Goal: Task Accomplishment & Management: Use online tool/utility

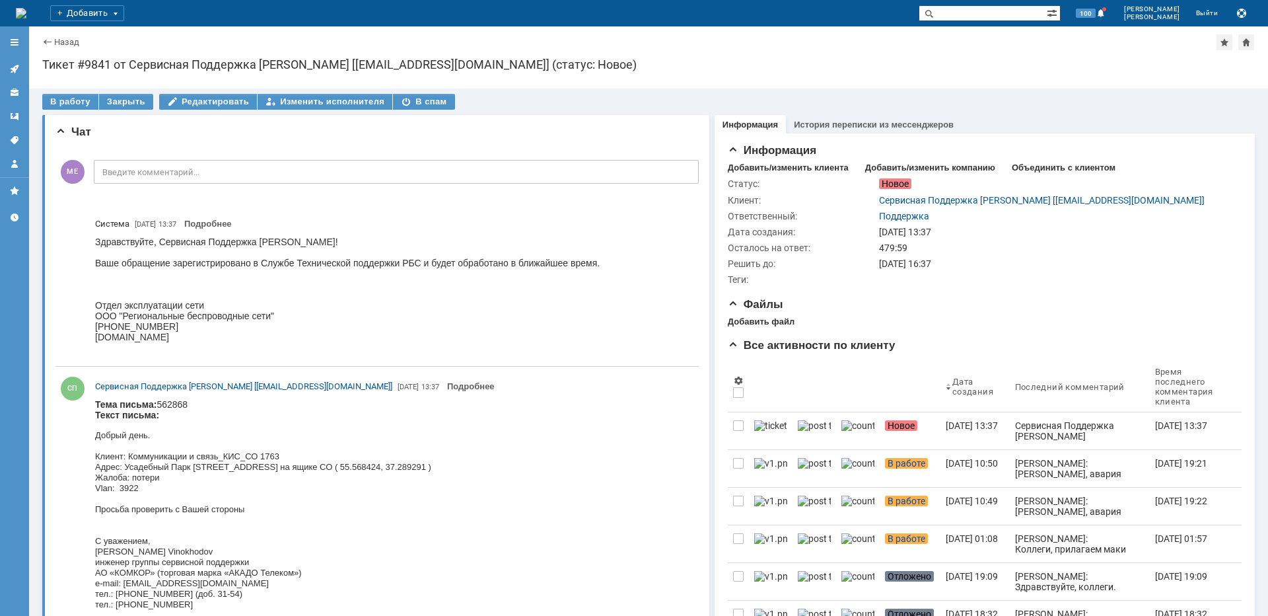
click at [14, 70] on icon at bounding box center [14, 69] width 9 height 9
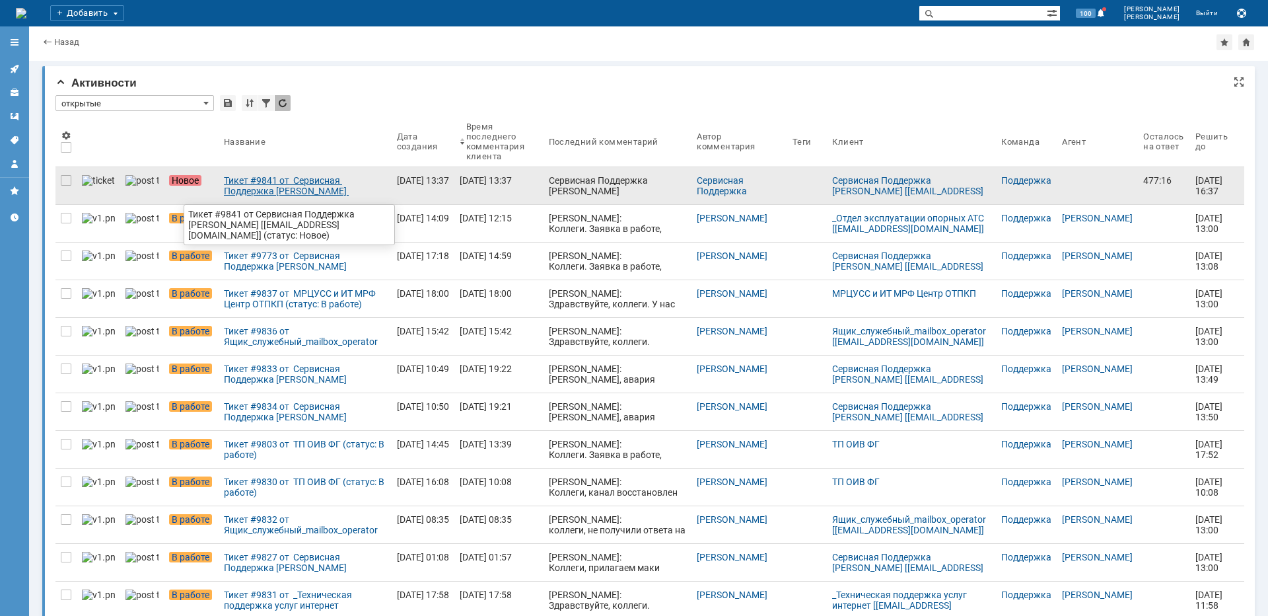
click at [269, 192] on div "Тикет #9841 от Сервисная Поддержка [PERSON_NAME] [[EMAIL_ADDRESS][DOMAIN_NAME]]…" at bounding box center [305, 185] width 163 height 21
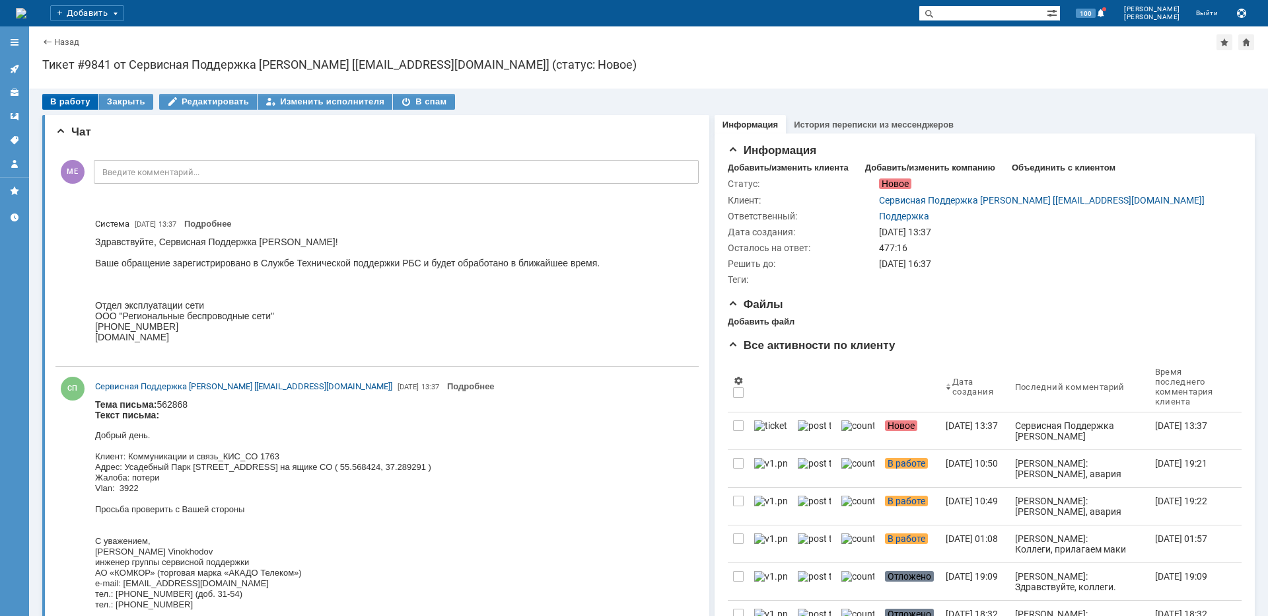
click at [66, 94] on div "В работу" at bounding box center [70, 102] width 56 height 16
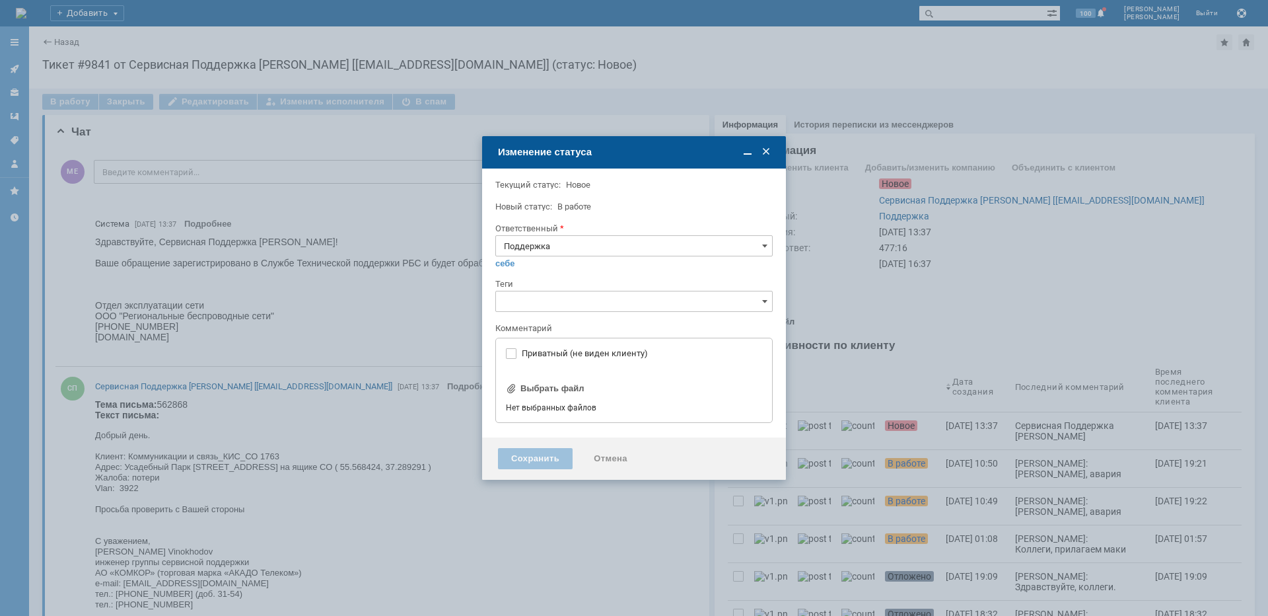
type input "[не указано]"
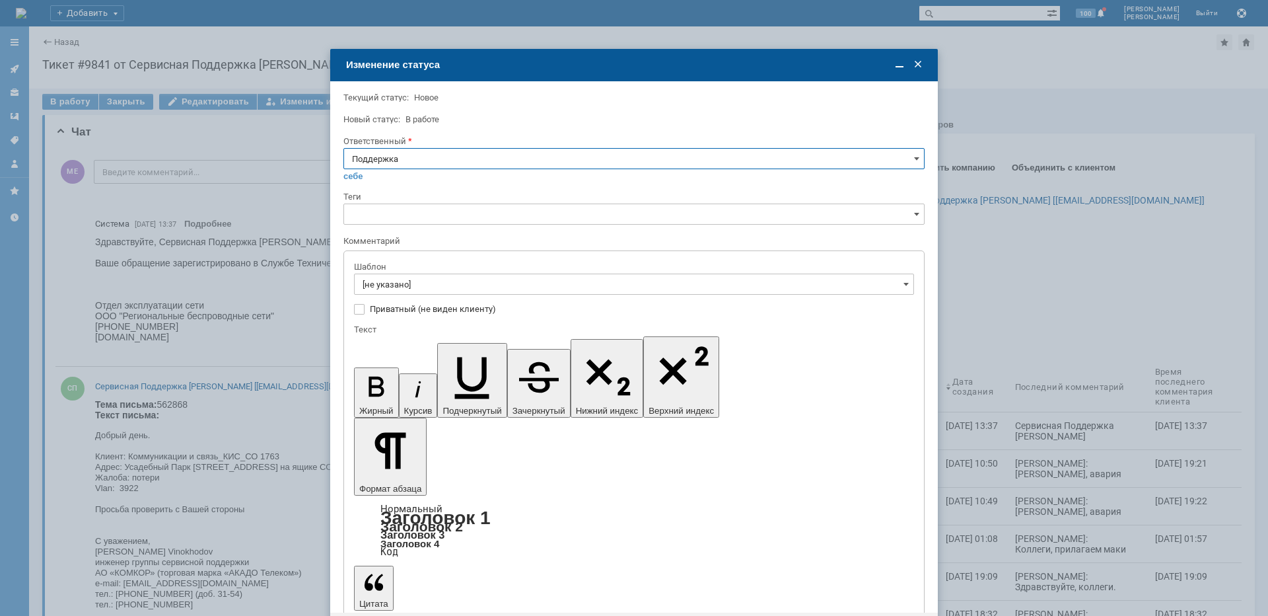
click at [442, 155] on input "Поддержка" at bounding box center [634, 158] width 581 height 21
click at [416, 289] on span "[PERSON_NAME]" at bounding box center [634, 292] width 564 height 11
type input "[PERSON_NAME]"
click at [416, 282] on input "[не указано]" at bounding box center [634, 283] width 560 height 21
type input "[PERSON_NAME]"
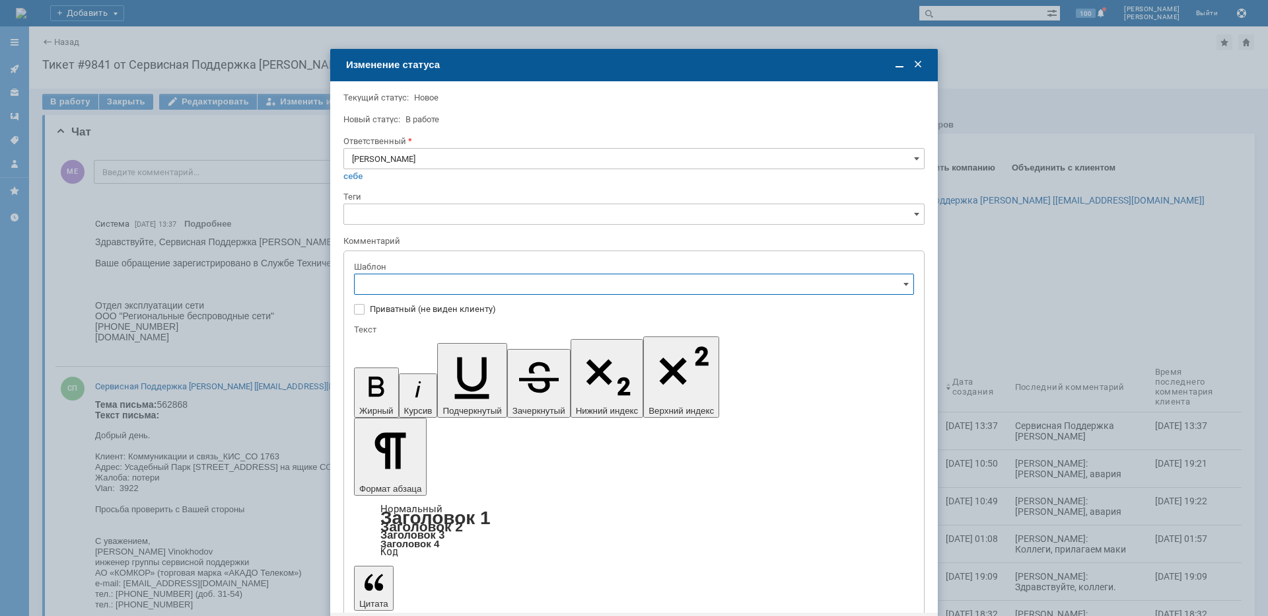
scroll to position [198, 0]
click at [462, 374] on span "[операторы] штатно потерь нет" at bounding box center [634, 372] width 543 height 11
type input "[операторы] штатно потерь нет"
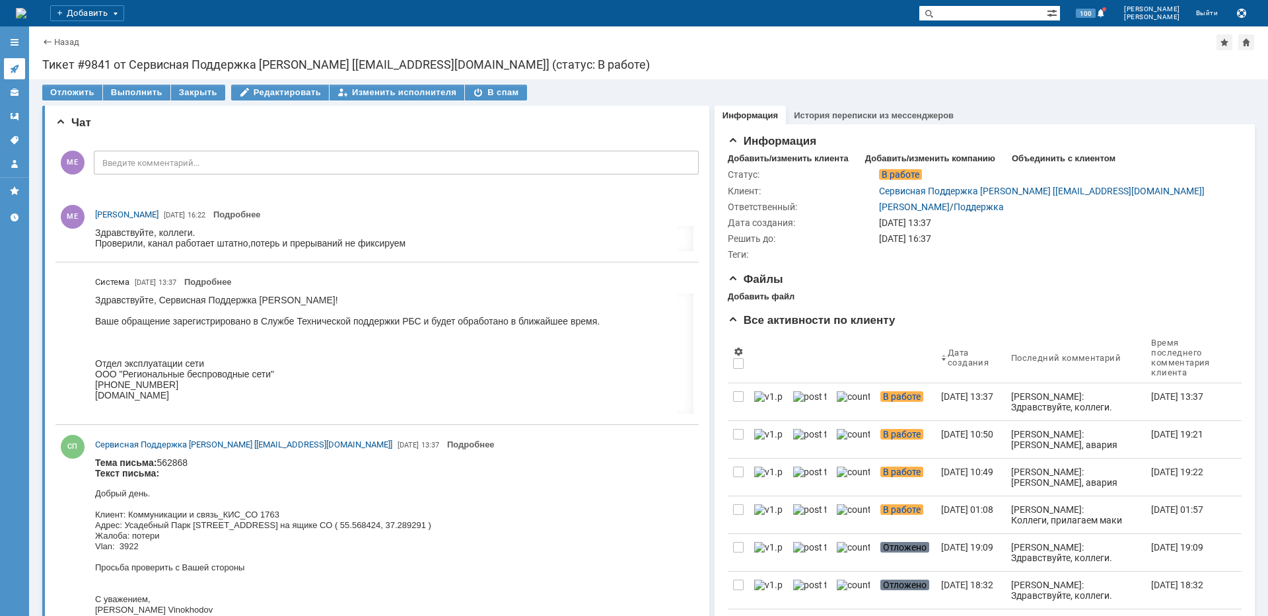
scroll to position [0, 0]
click at [15, 67] on icon at bounding box center [14, 69] width 9 height 9
